Goal: Use online tool/utility: Utilize a website feature to perform a specific function

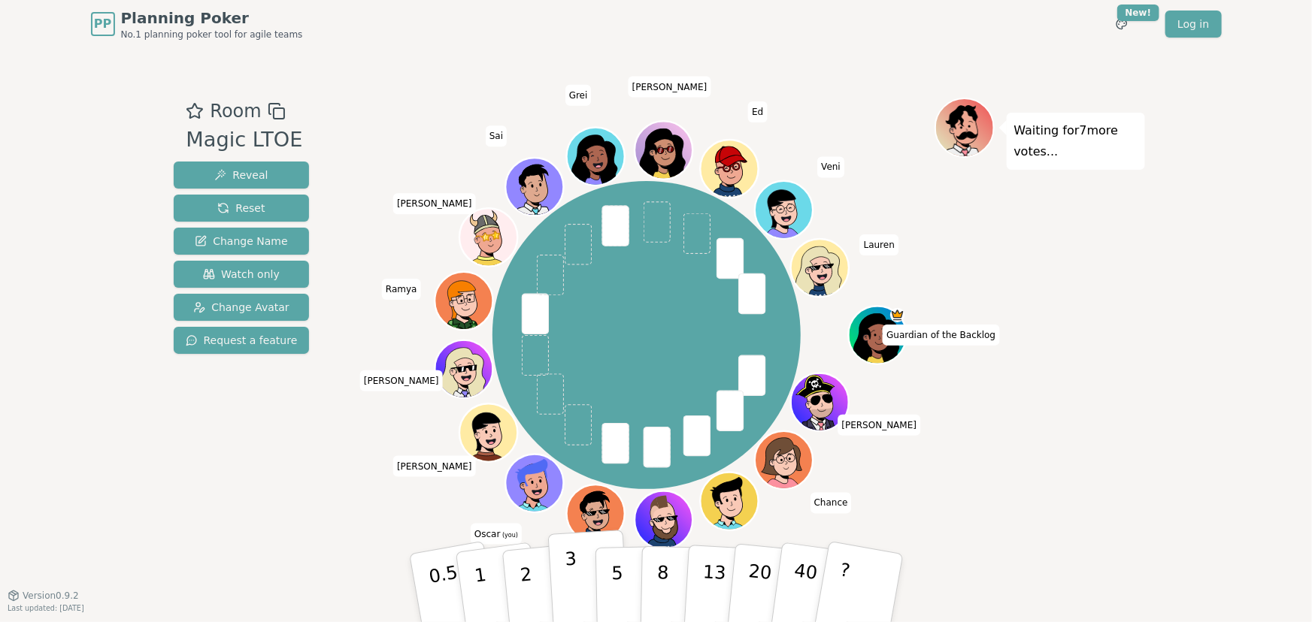
click at [566, 577] on p "3" at bounding box center [572, 590] width 17 height 82
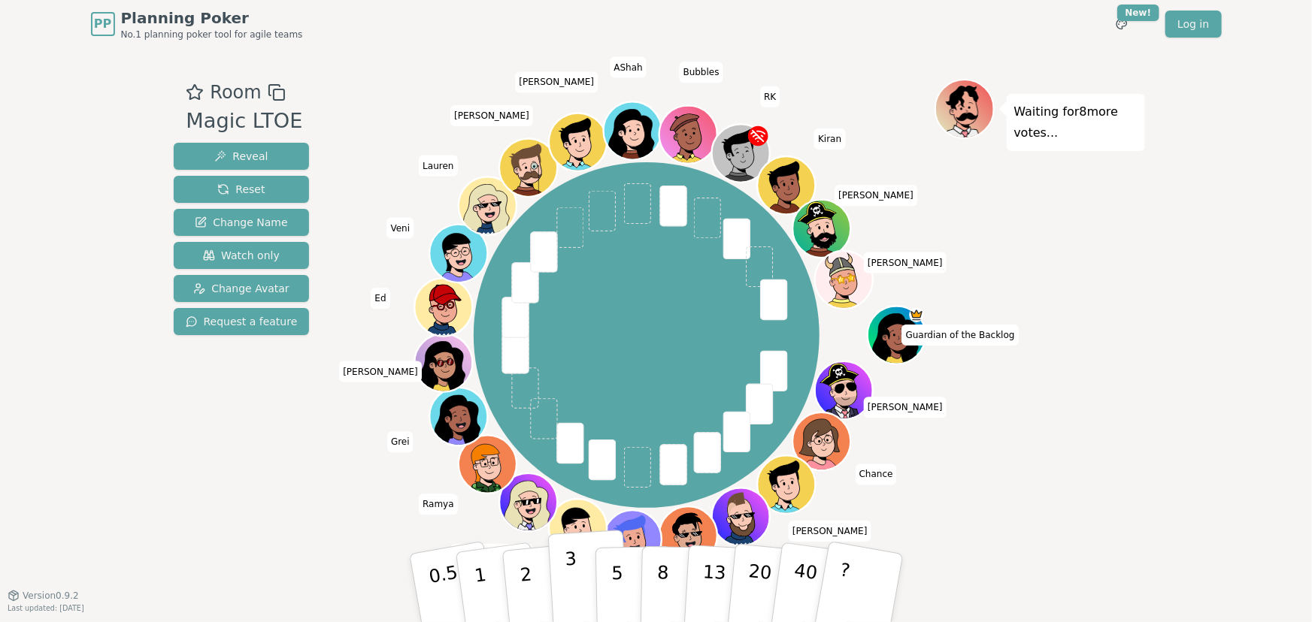
click at [566, 568] on p "3" at bounding box center [572, 590] width 17 height 82
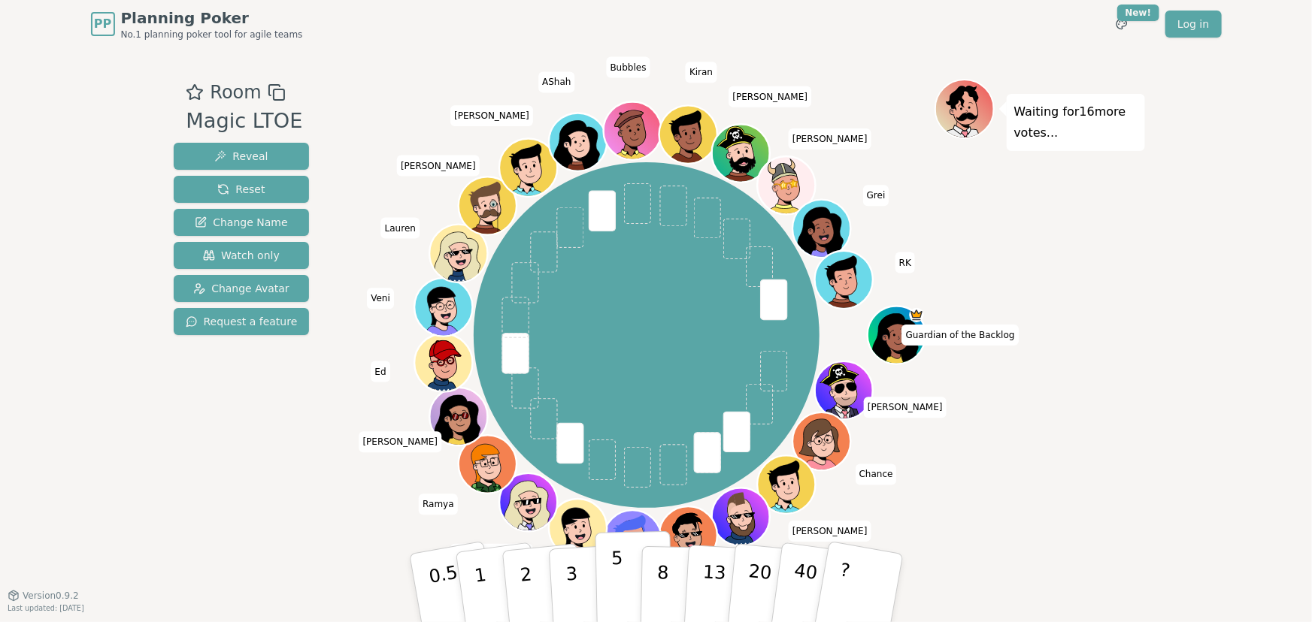
click at [608, 568] on button "5" at bounding box center [633, 589] width 77 height 114
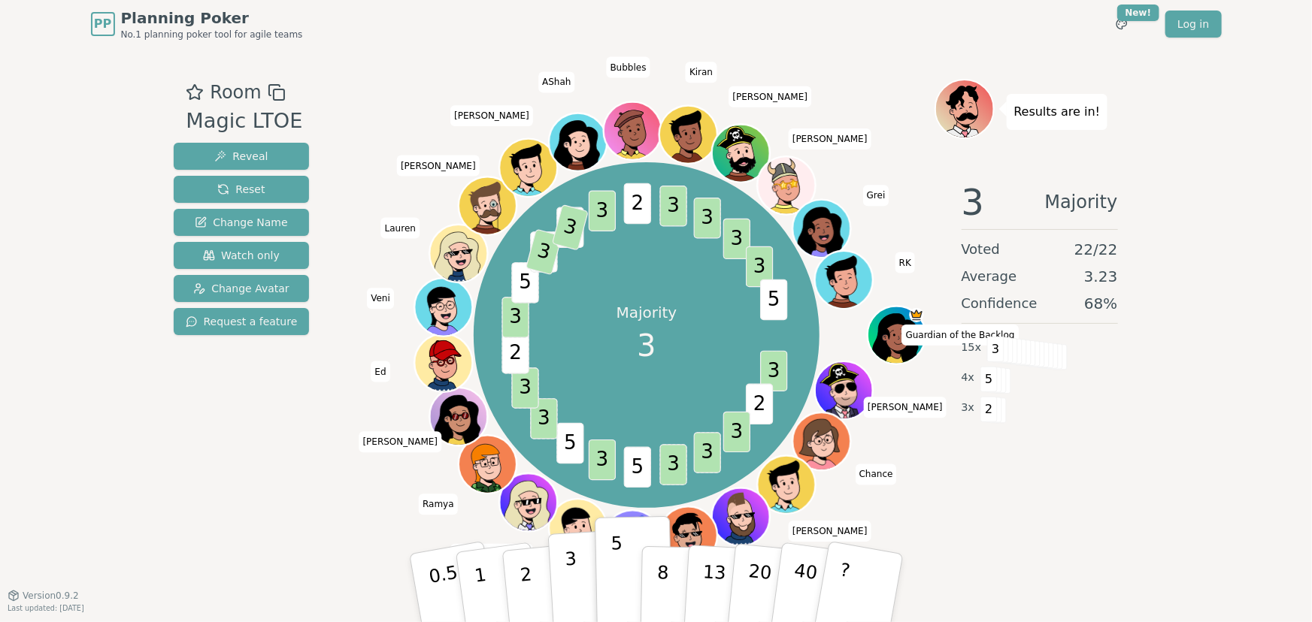
click at [562, 568] on button "3" at bounding box center [588, 588] width 82 height 117
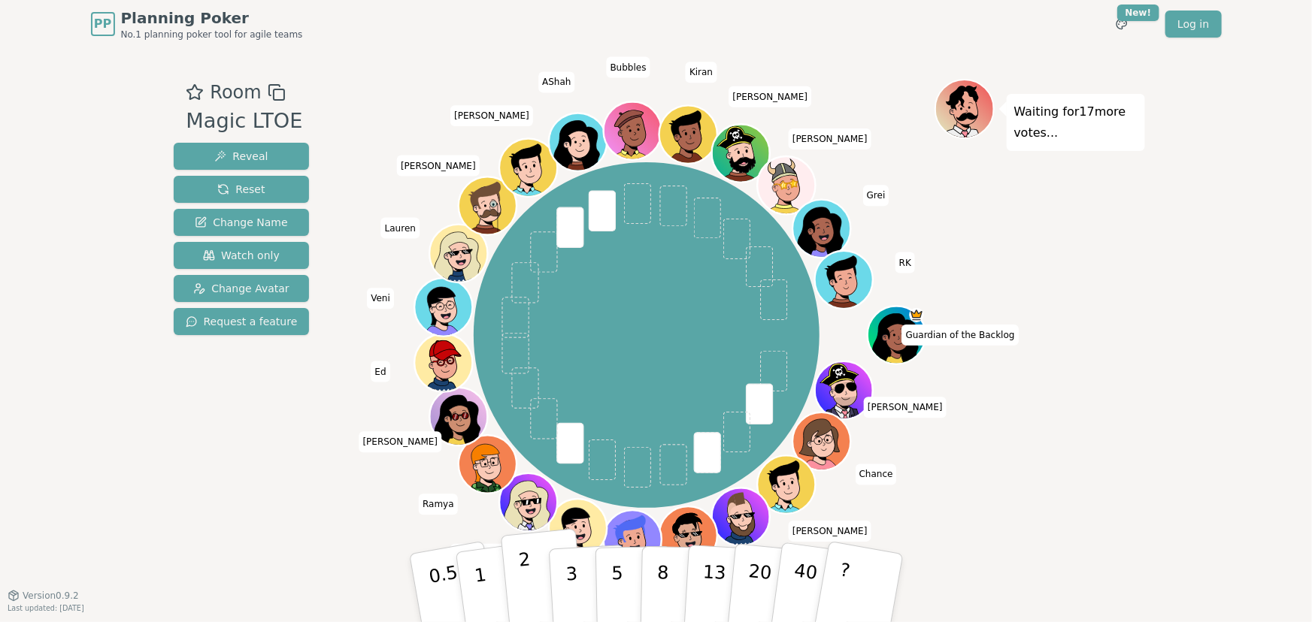
click at [528, 577] on p "2" at bounding box center [527, 591] width 20 height 82
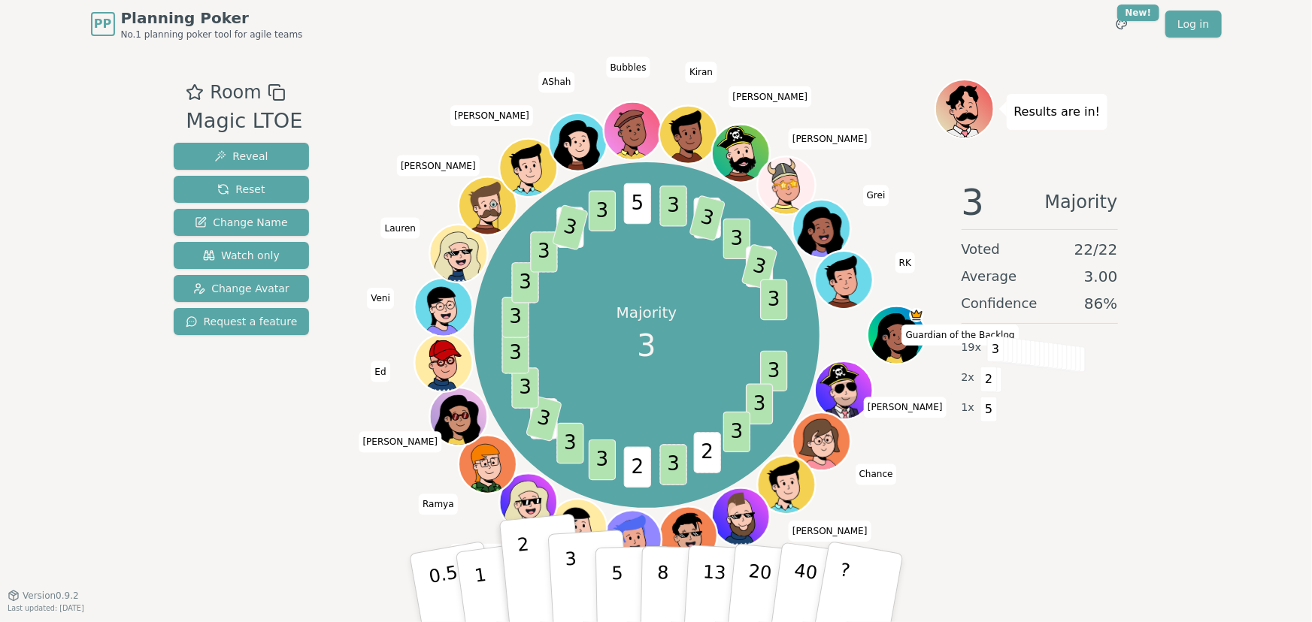
click at [572, 566] on p "3" at bounding box center [572, 590] width 17 height 82
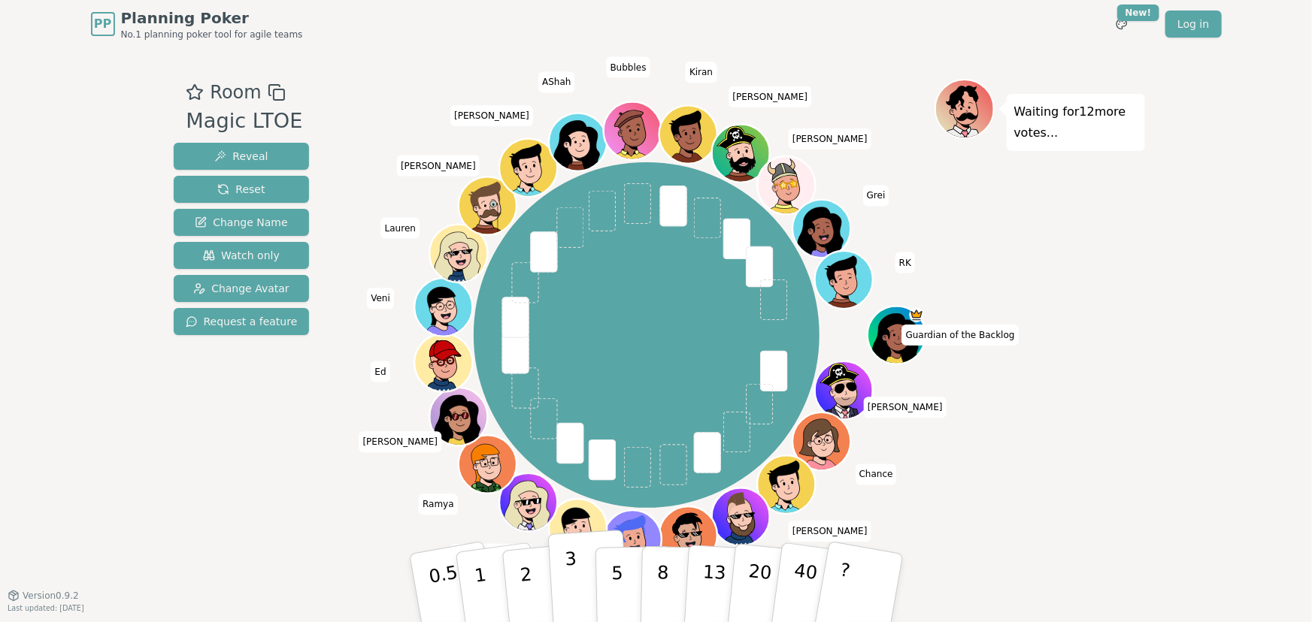
click at [577, 574] on button "3" at bounding box center [588, 588] width 82 height 117
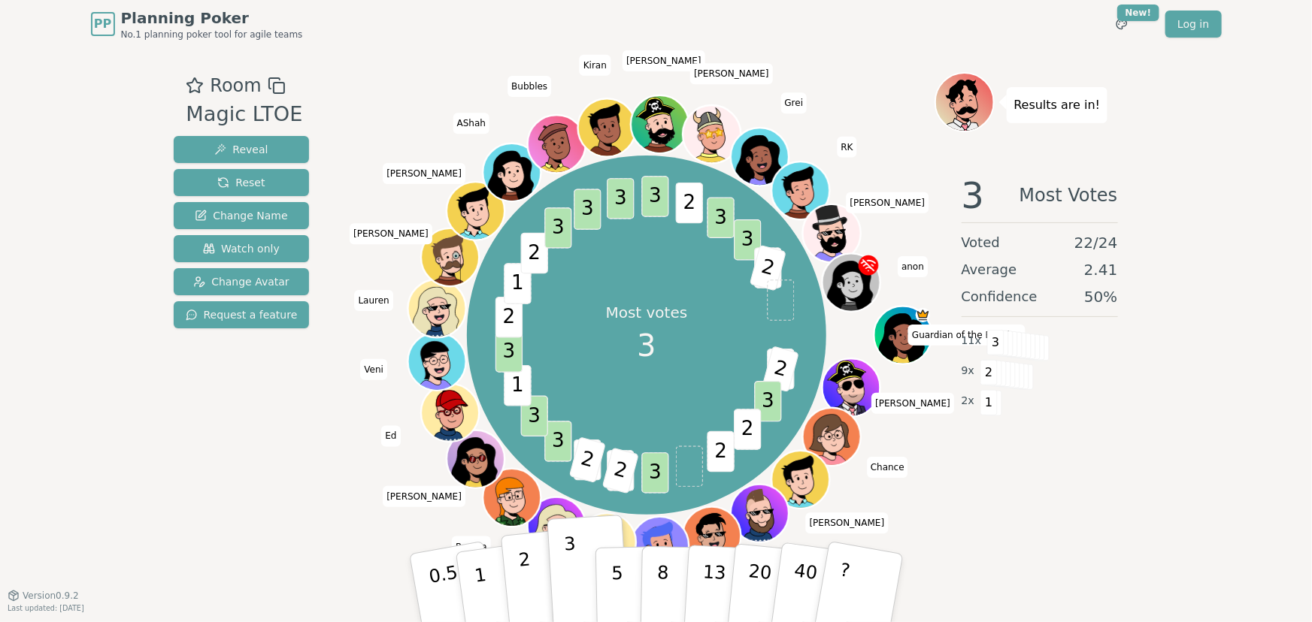
click at [521, 586] on p "2" at bounding box center [527, 591] width 20 height 82
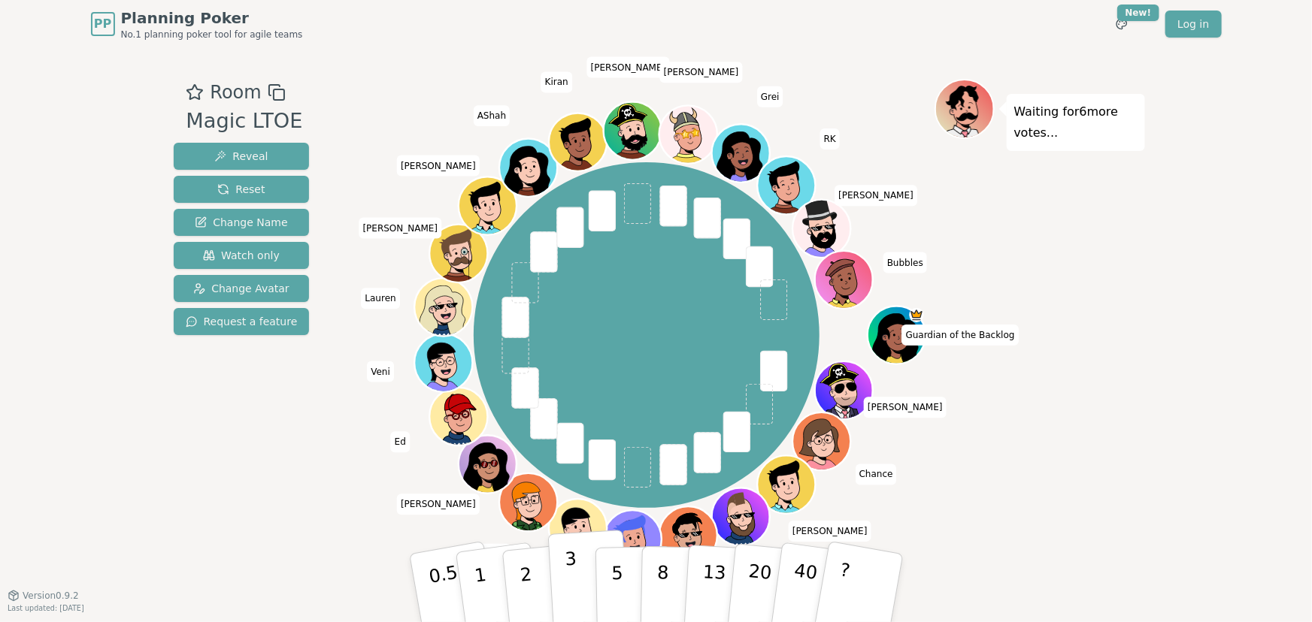
click at [574, 576] on p "3" at bounding box center [572, 590] width 17 height 82
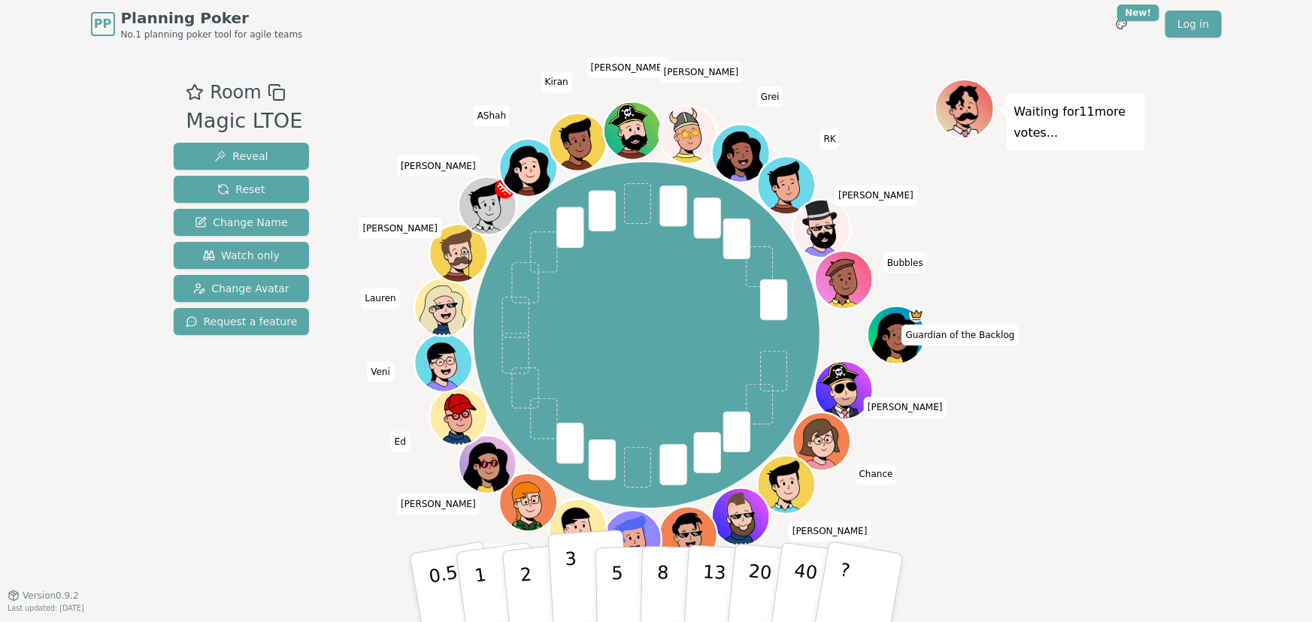
click at [579, 586] on button "3" at bounding box center [588, 588] width 82 height 117
